Goal: Information Seeking & Learning: Learn about a topic

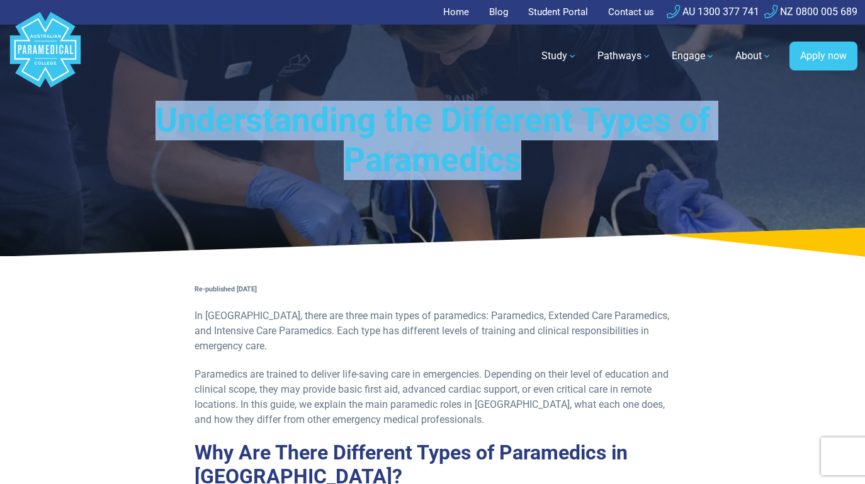
drag, startPoint x: 548, startPoint y: 162, endPoint x: 159, endPoint y: 118, distance: 391.5
click at [159, 118] on h1 "Understanding the Different Types of Paramedics" at bounding box center [433, 141] width 638 height 80
copy h1 "Understanding the Different Types of Paramedics"
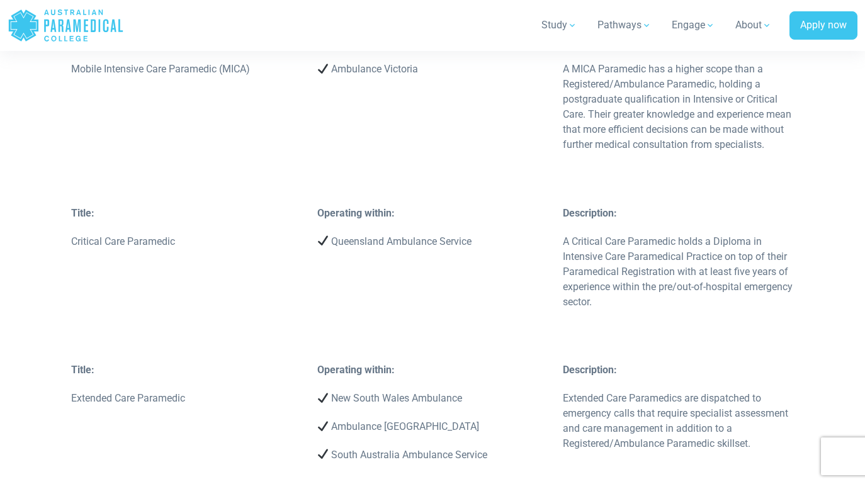
scroll to position [3789, 0]
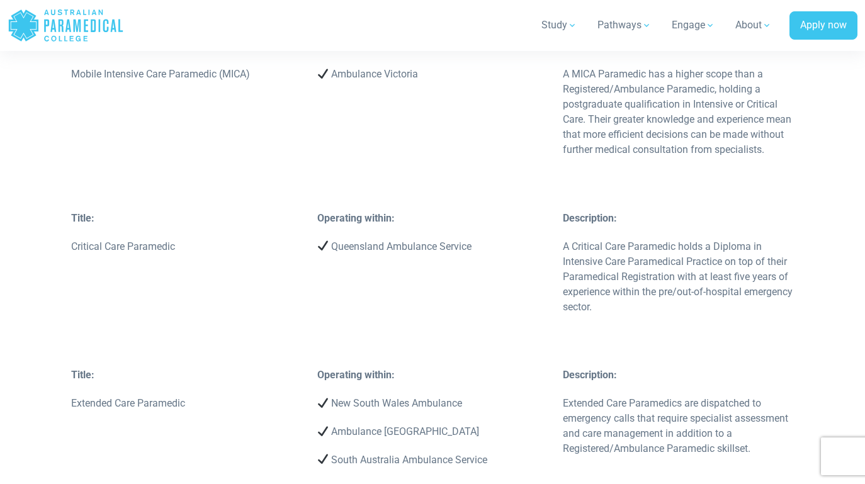
drag, startPoint x: 691, startPoint y: 213, endPoint x: 564, endPoint y: 150, distance: 141.6
click at [564, 239] on p "A Critical Care Paramedic holds a Diploma in Intensive Care Paramedical Practic…" at bounding box center [678, 277] width 231 height 76
copy p "A Critical Care Paramedic holds a Diploma in Intensive Care Paramedical Practic…"
click at [769, 396] on p "Extended Care Paramedics are dispatched to emergency calls that require special…" at bounding box center [678, 426] width 231 height 60
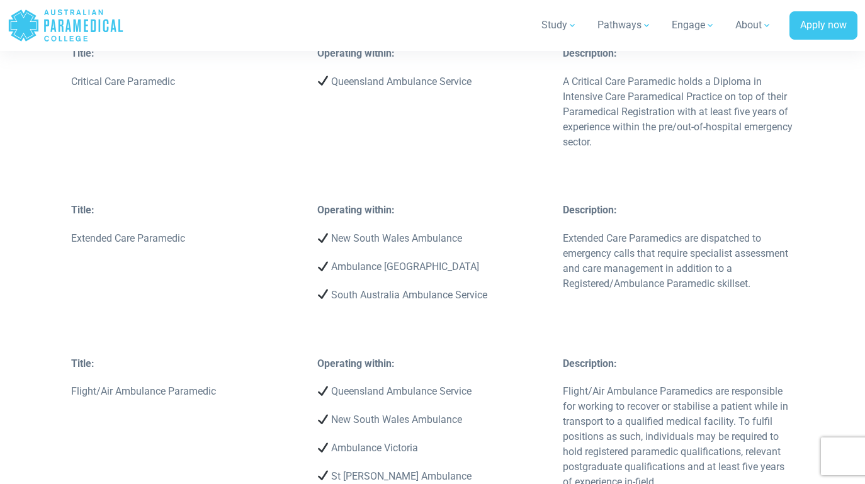
scroll to position [3954, 0]
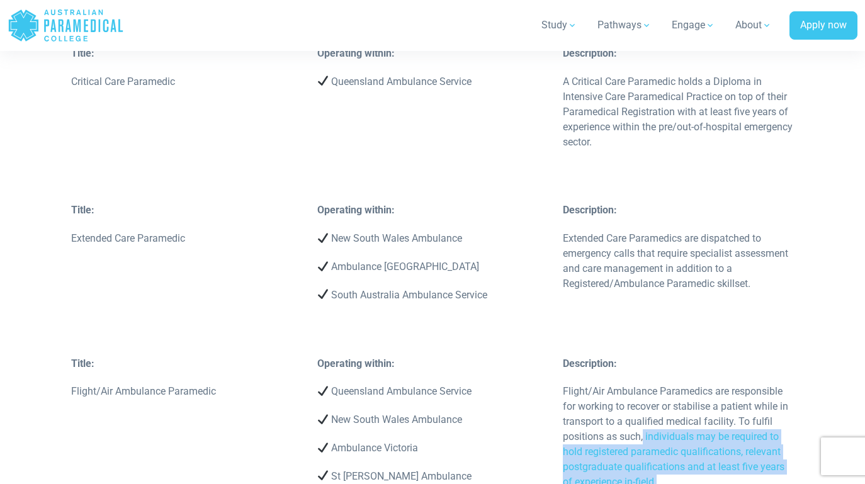
drag, startPoint x: 746, startPoint y: 385, endPoint x: 644, endPoint y: 340, distance: 111.0
click at [644, 384] on p "Flight/Air Ambulance Paramedics are responsible for working to recover or stabi…" at bounding box center [678, 437] width 231 height 106
copy p "individuals may be required to hold registered paramedic qualifications, releva…"
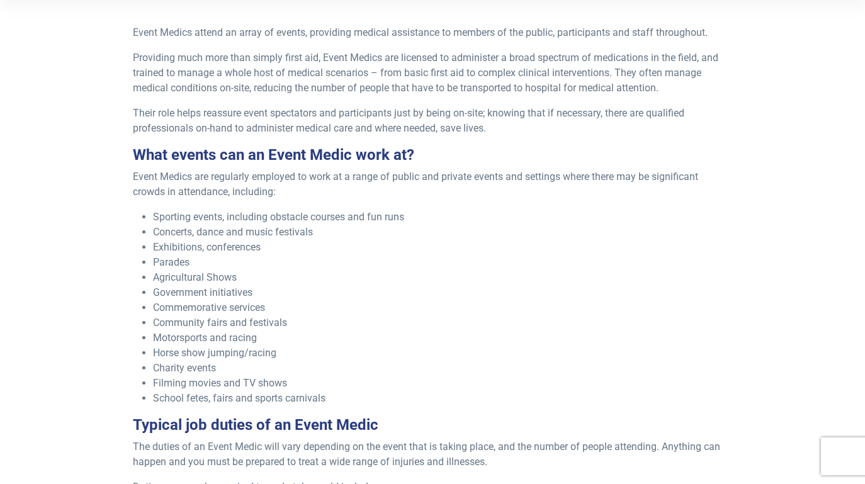
scroll to position [403, 0]
